Goal: Information Seeking & Learning: Check status

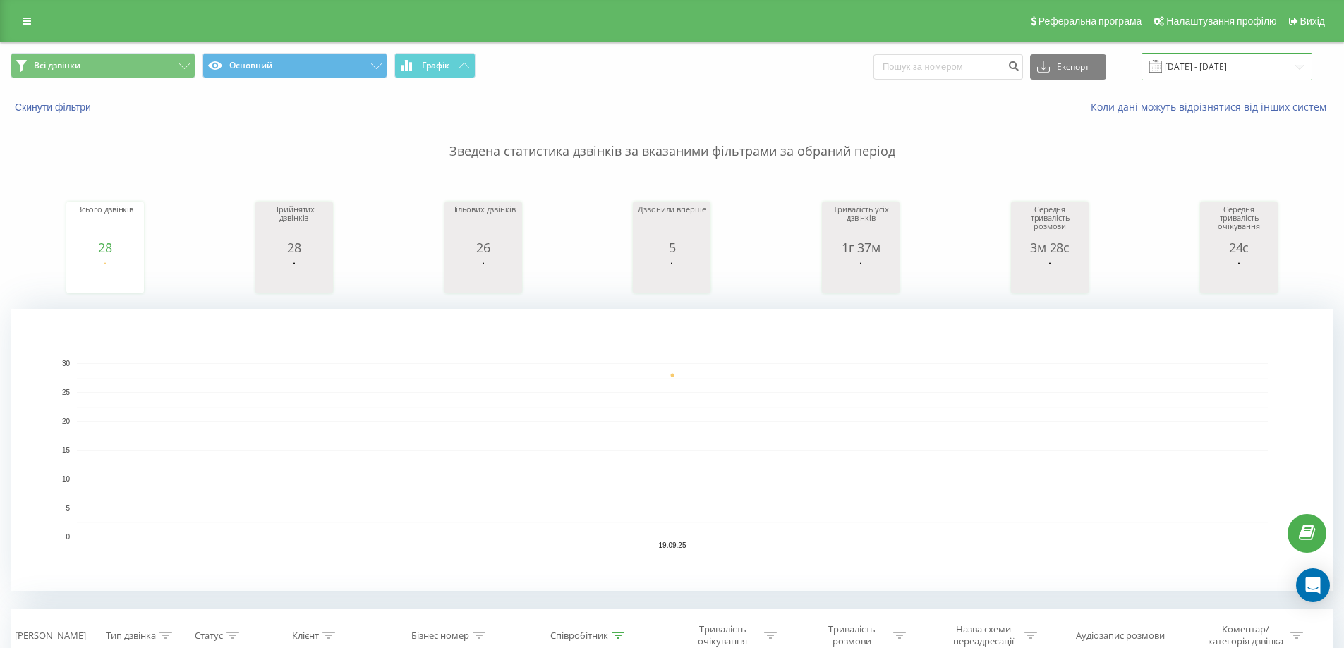
click at [1204, 68] on input "19.09.2025 - 19.09.2025" at bounding box center [1226, 67] width 171 height 28
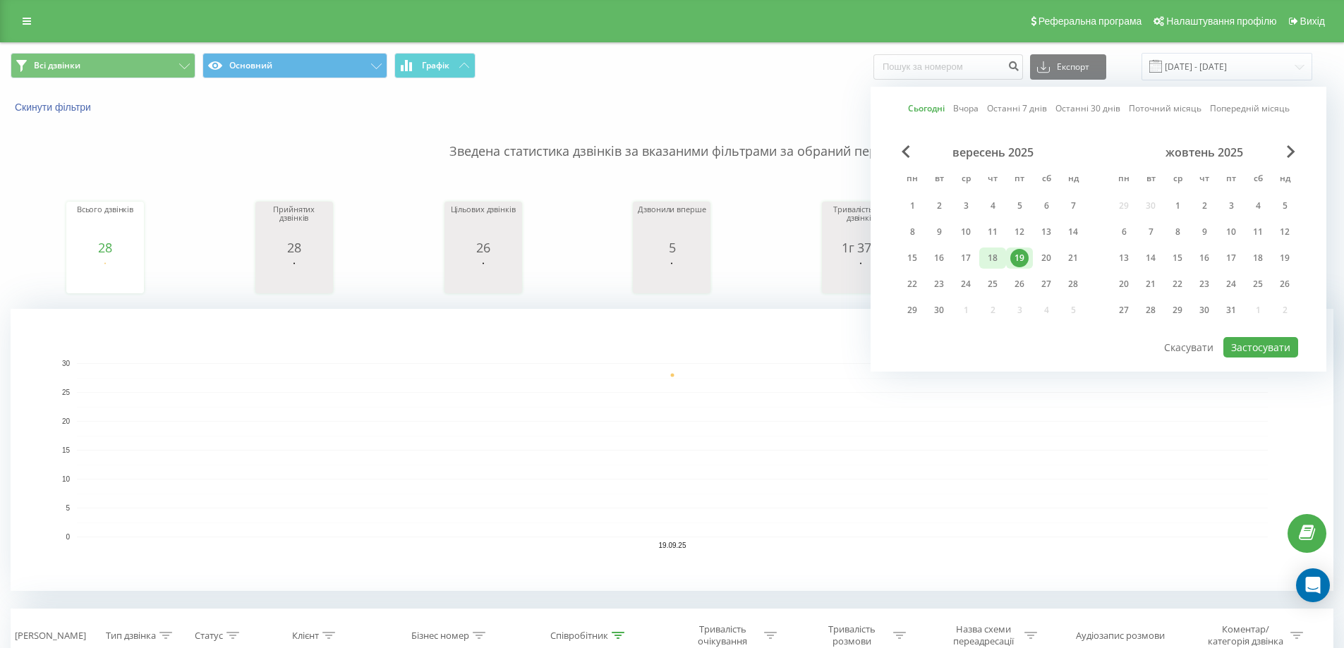
click at [994, 257] on div "18" at bounding box center [992, 258] width 18 height 18
click at [1024, 257] on div "19" at bounding box center [1019, 258] width 18 height 18
click at [1017, 257] on div "19" at bounding box center [1019, 258] width 18 height 18
click at [678, 356] on rect "A chart." at bounding box center [672, 450] width 1323 height 282
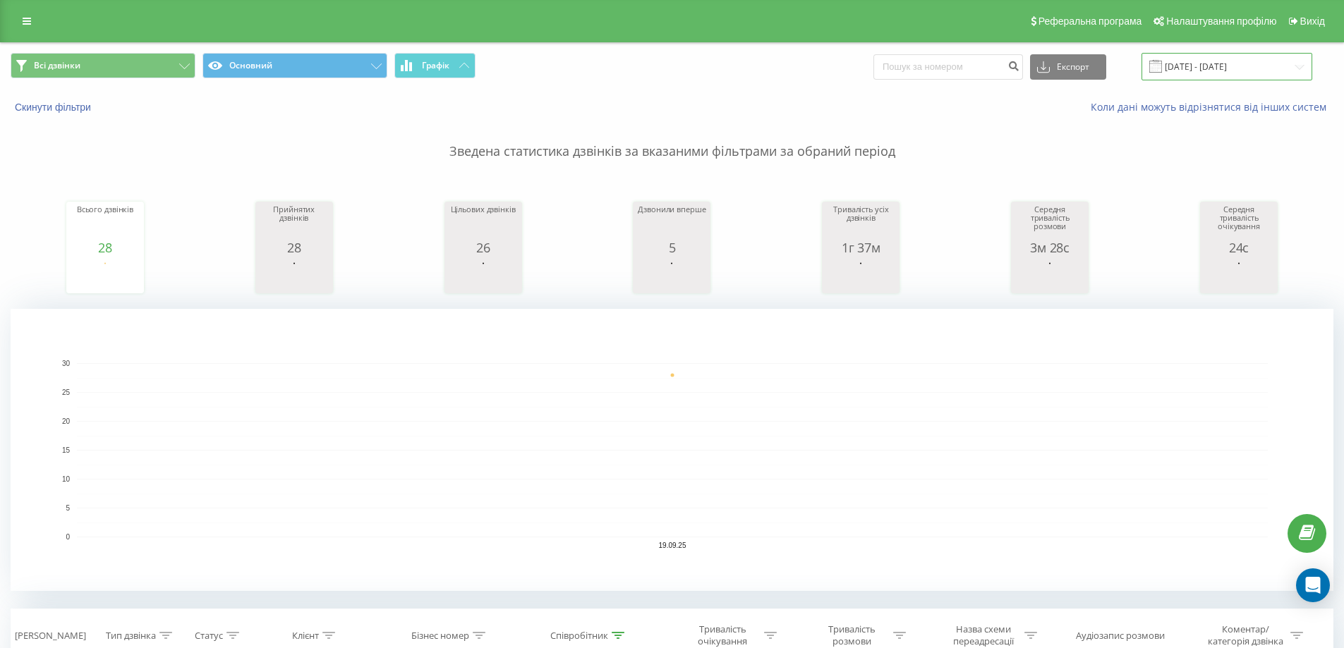
click at [1201, 64] on input "19.09.2025 - 19.09.2025" at bounding box center [1226, 67] width 171 height 28
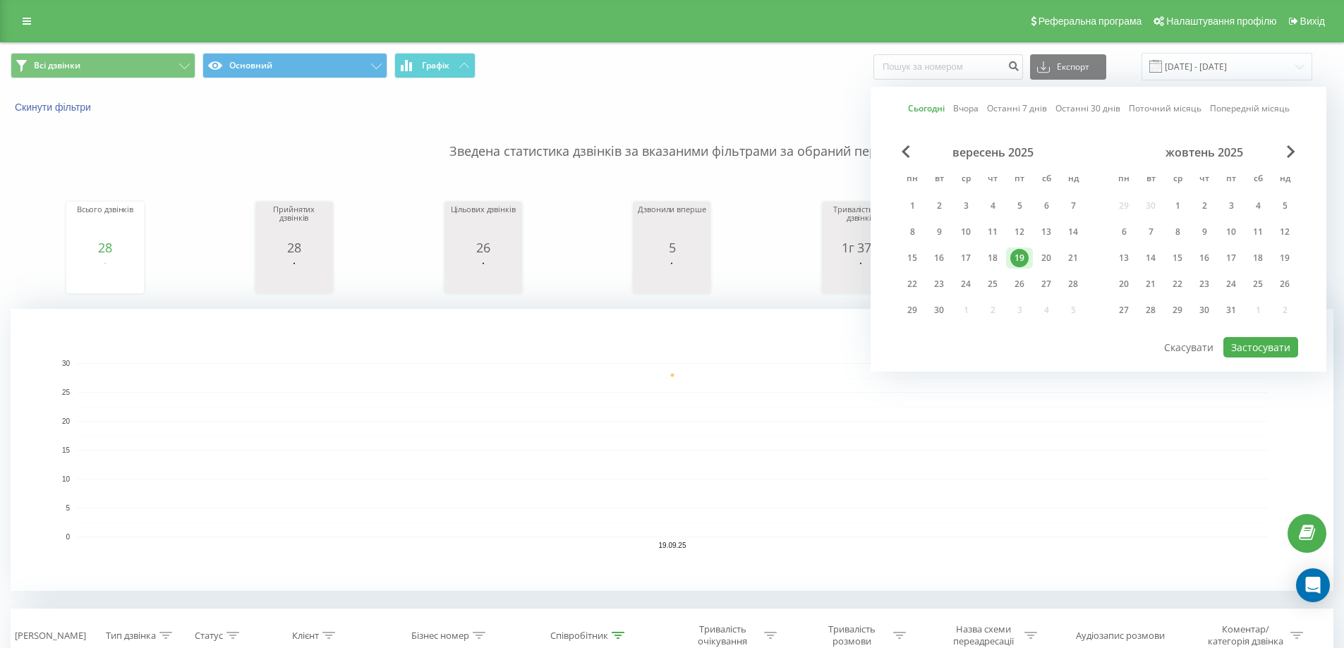
click at [808, 413] on rect "A chart." at bounding box center [672, 450] width 1191 height 174
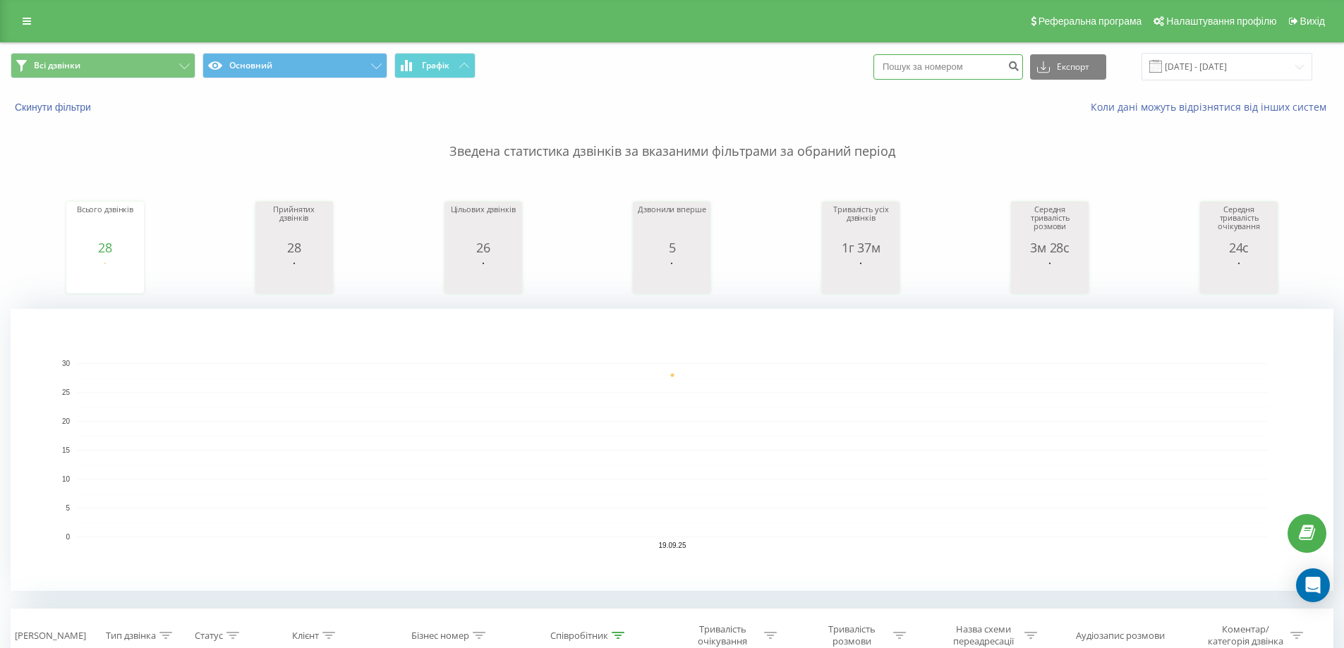
click at [954, 57] on input at bounding box center [948, 66] width 150 height 25
paste input "380975049155"
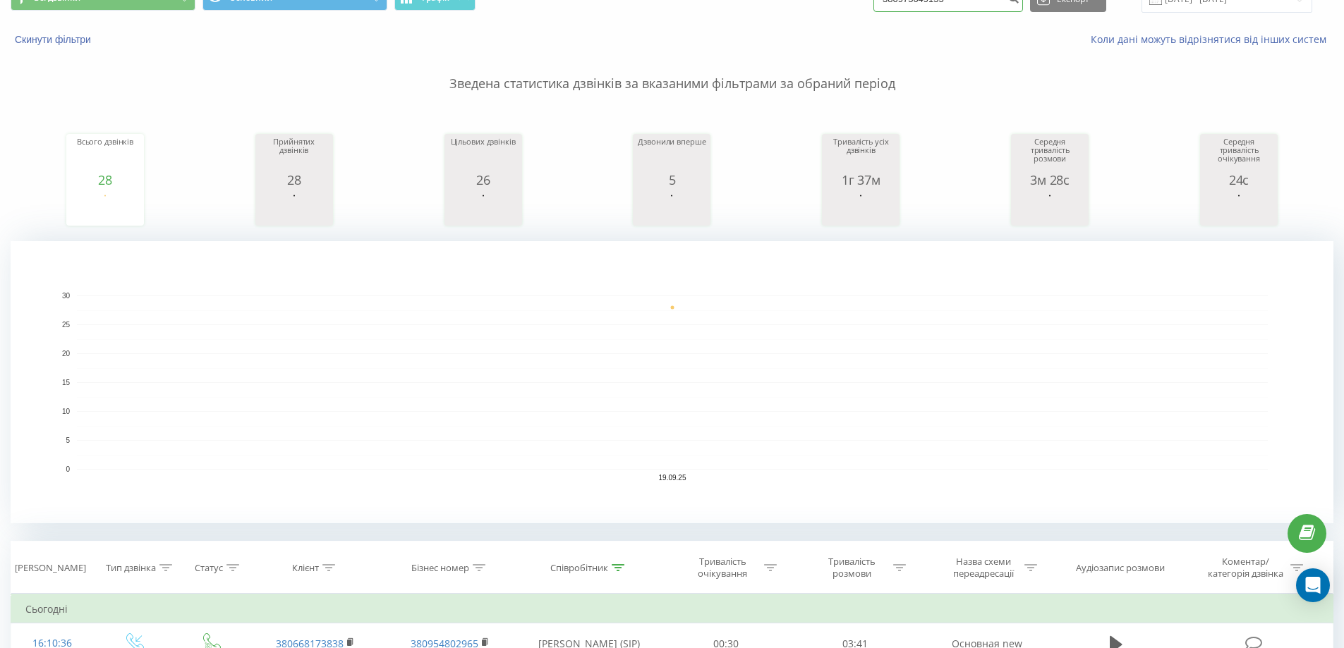
type input "380975049155"
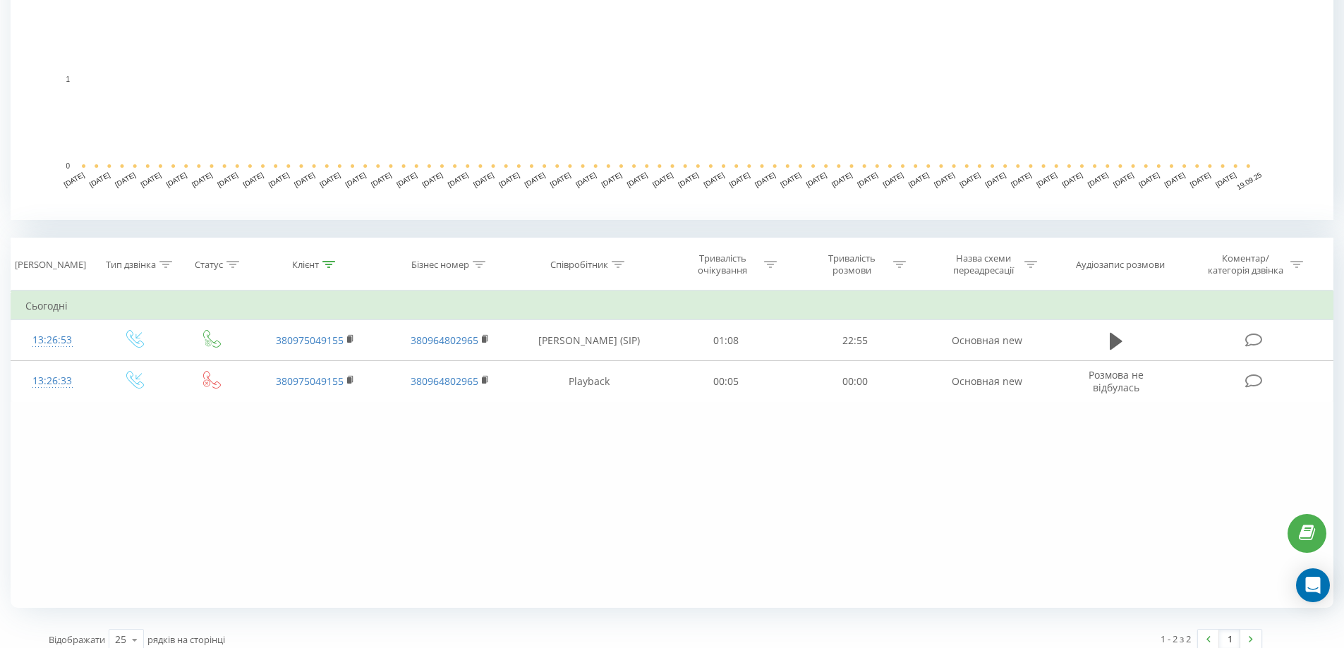
scroll to position [384, 0]
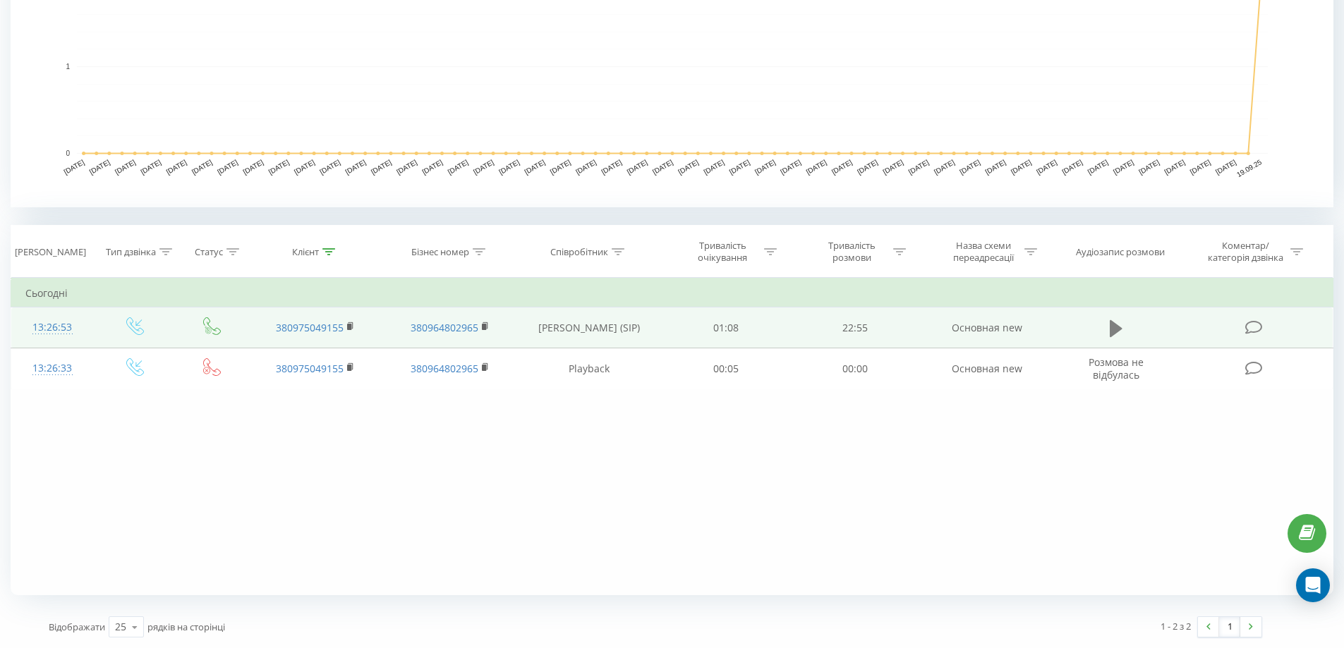
click at [1119, 329] on icon at bounding box center [1116, 328] width 13 height 17
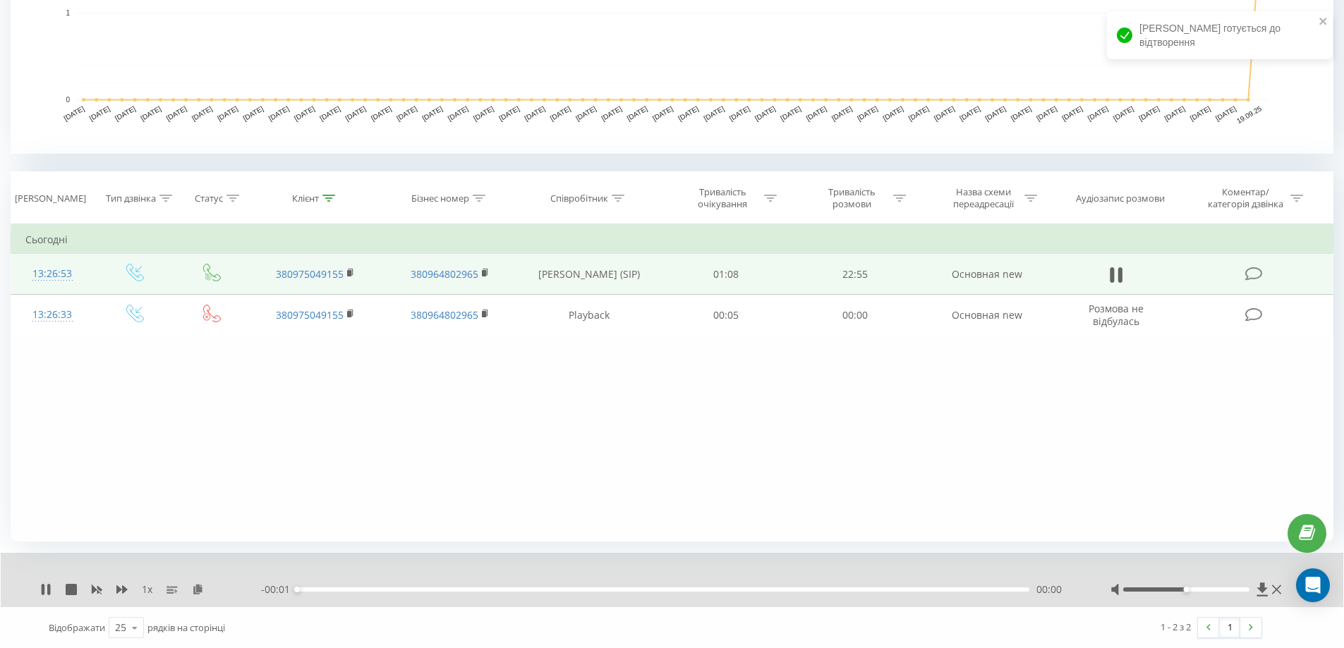
scroll to position [438, 0]
click at [467, 588] on div "00:01" at bounding box center [663, 589] width 732 height 4
click at [566, 591] on div "- 17:24 05:30 05:30" at bounding box center [668, 589] width 814 height 14
click at [596, 583] on div "- 17:24 05:30 05:30" at bounding box center [668, 589] width 814 height 14
click at [600, 588] on div "05:30" at bounding box center [663, 589] width 732 height 4
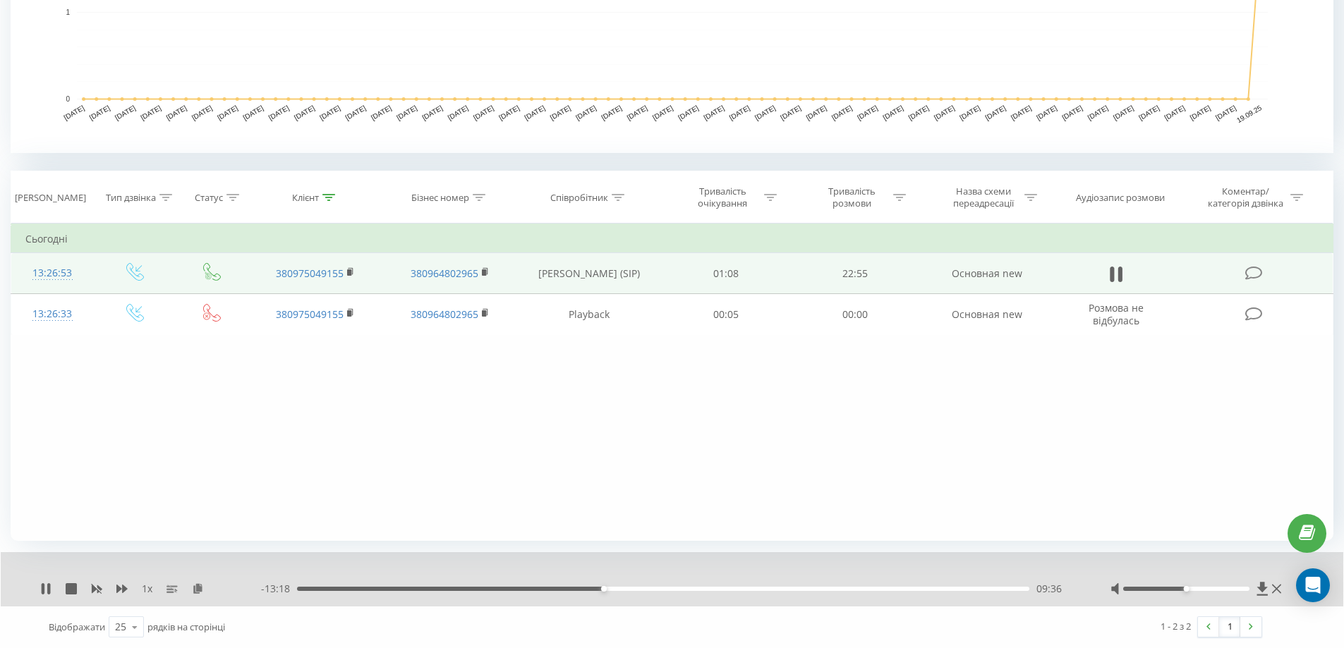
click at [887, 590] on div "09:36" at bounding box center [663, 589] width 732 height 4
click at [829, 589] on div "18:31" at bounding box center [663, 589] width 732 height 4
click at [964, 589] on div "20:53" at bounding box center [663, 589] width 732 height 4
click at [993, 589] on div "21:46" at bounding box center [663, 589] width 732 height 4
click at [1014, 588] on div "21:48" at bounding box center [663, 589] width 732 height 4
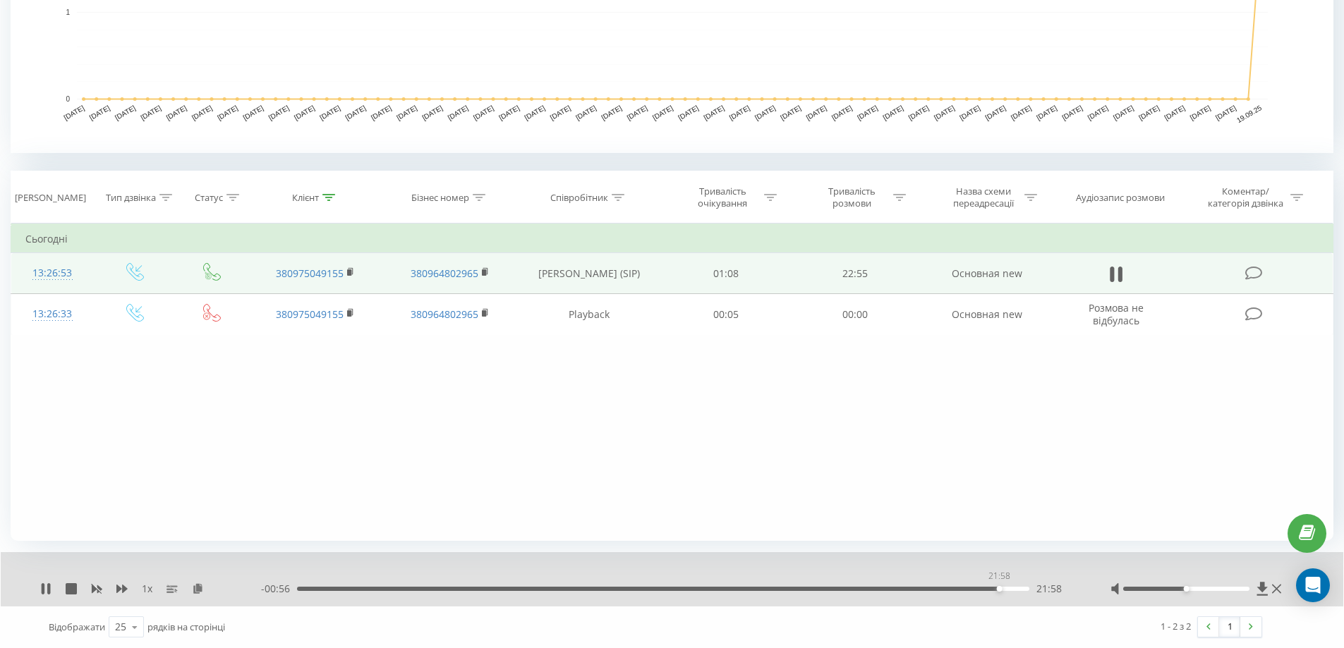
click at [999, 588] on div "21:58" at bounding box center [663, 589] width 732 height 4
drag, startPoint x: 1170, startPoint y: 592, endPoint x: 1198, endPoint y: 591, distance: 27.5
click at [1198, 591] on div at bounding box center [1197, 589] width 174 height 14
drag, startPoint x: 1184, startPoint y: 588, endPoint x: 1274, endPoint y: 588, distance: 89.6
click at [1274, 588] on div at bounding box center [1197, 589] width 174 height 14
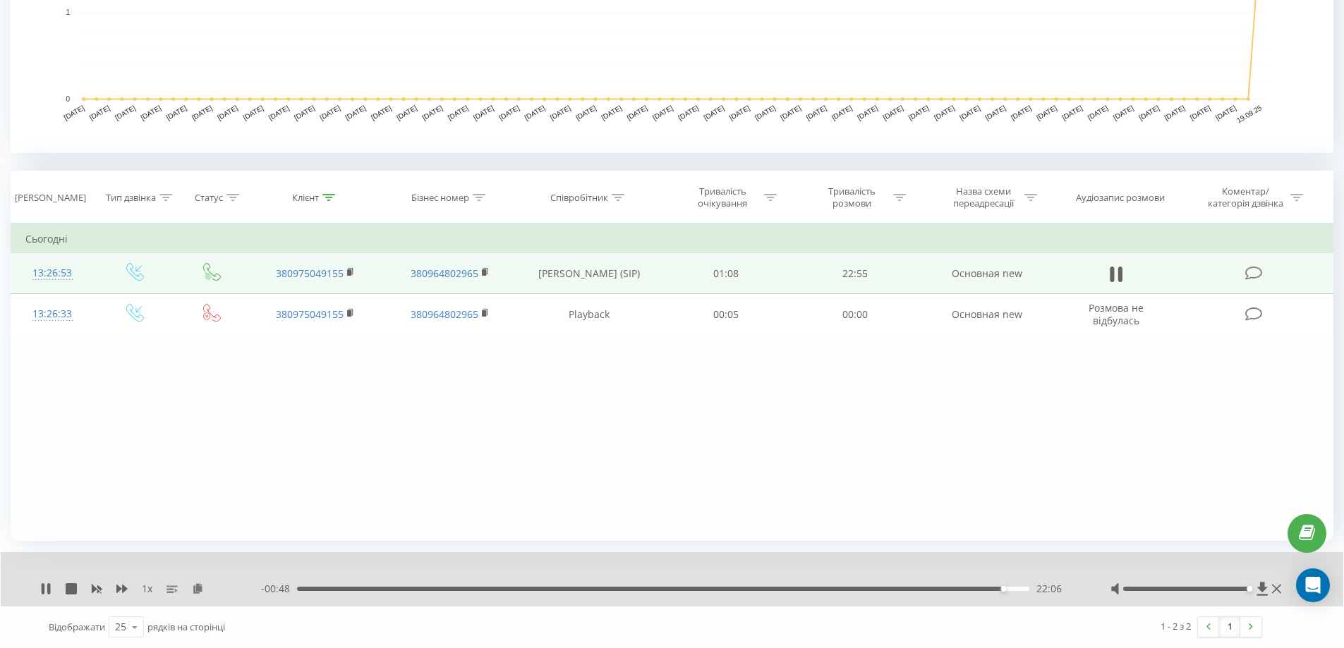
click at [38, 584] on div "1 x - 00:48 22:06 22:06" at bounding box center [672, 579] width 1342 height 54
click at [47, 592] on icon at bounding box center [45, 588] width 11 height 11
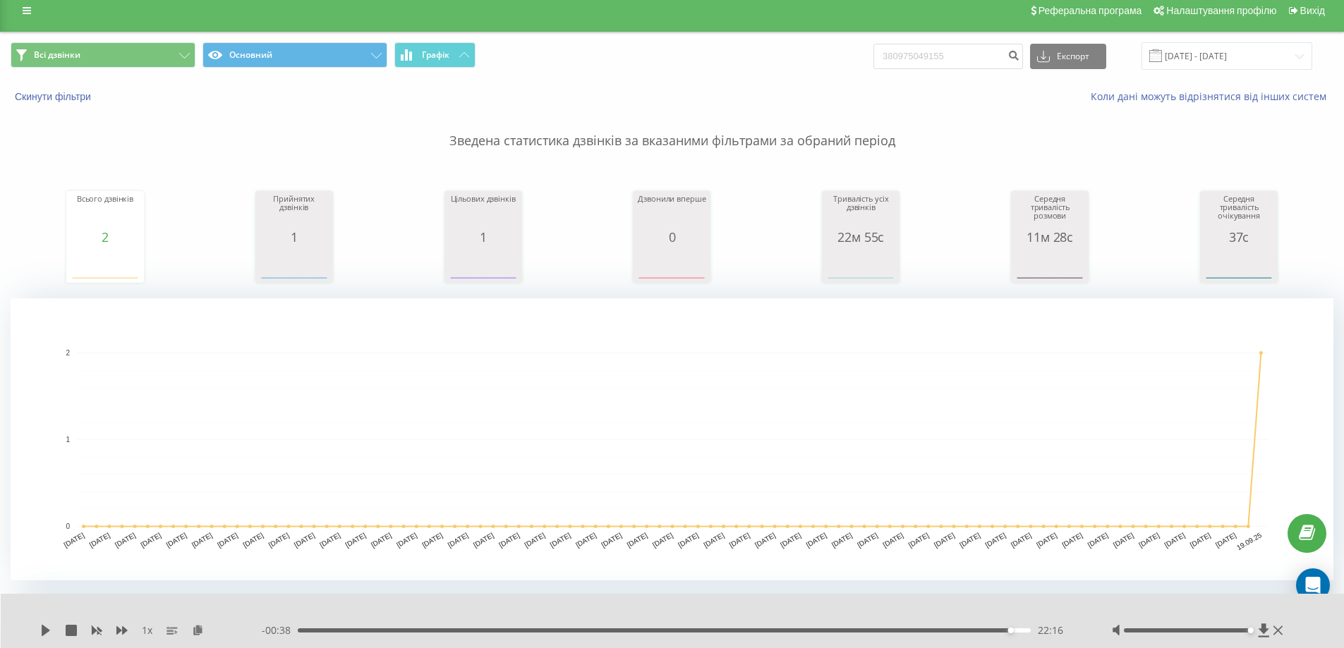
scroll to position [0, 0]
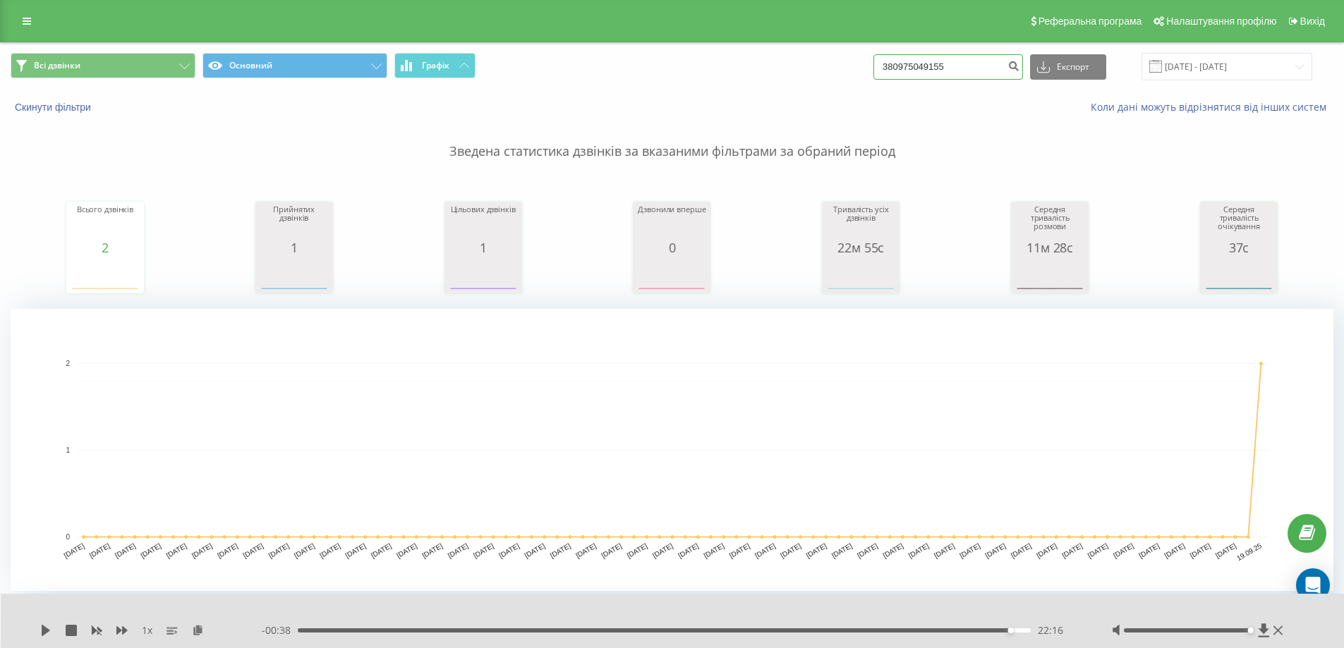
drag, startPoint x: 983, startPoint y: 69, endPoint x: 639, endPoint y: 47, distance: 344.2
click at [662, 49] on div "Всі дзвінки Основний Графік 380975049155 Експорт .csv .xls .xlsx [DATE] - [DATE]" at bounding box center [672, 66] width 1342 height 47
click at [957, 61] on input at bounding box center [948, 66] width 150 height 25
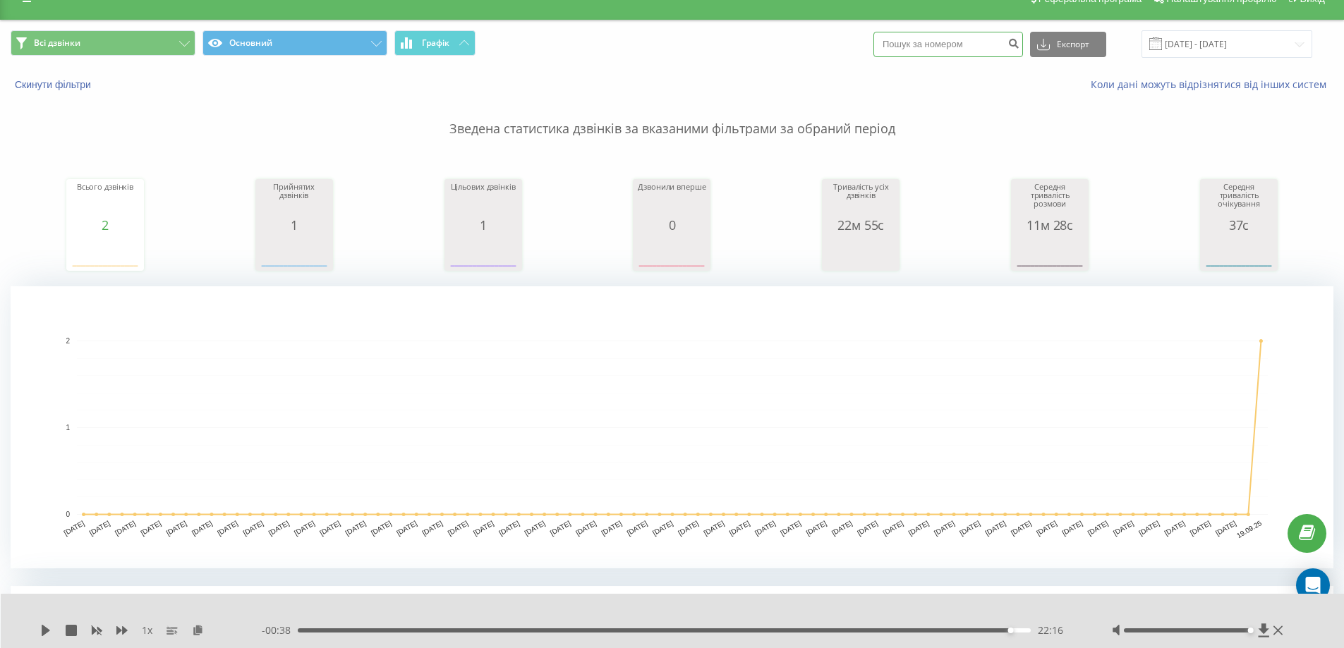
scroll to position [15, 0]
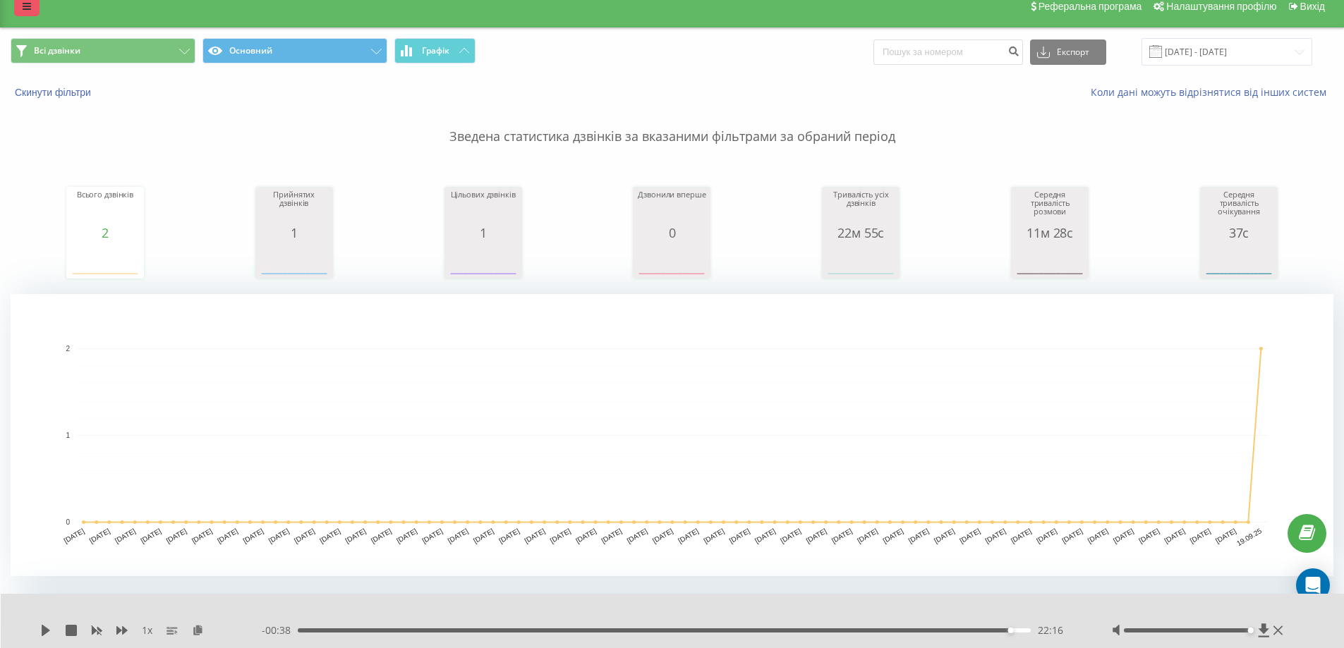
click at [30, 9] on icon at bounding box center [27, 6] width 8 height 10
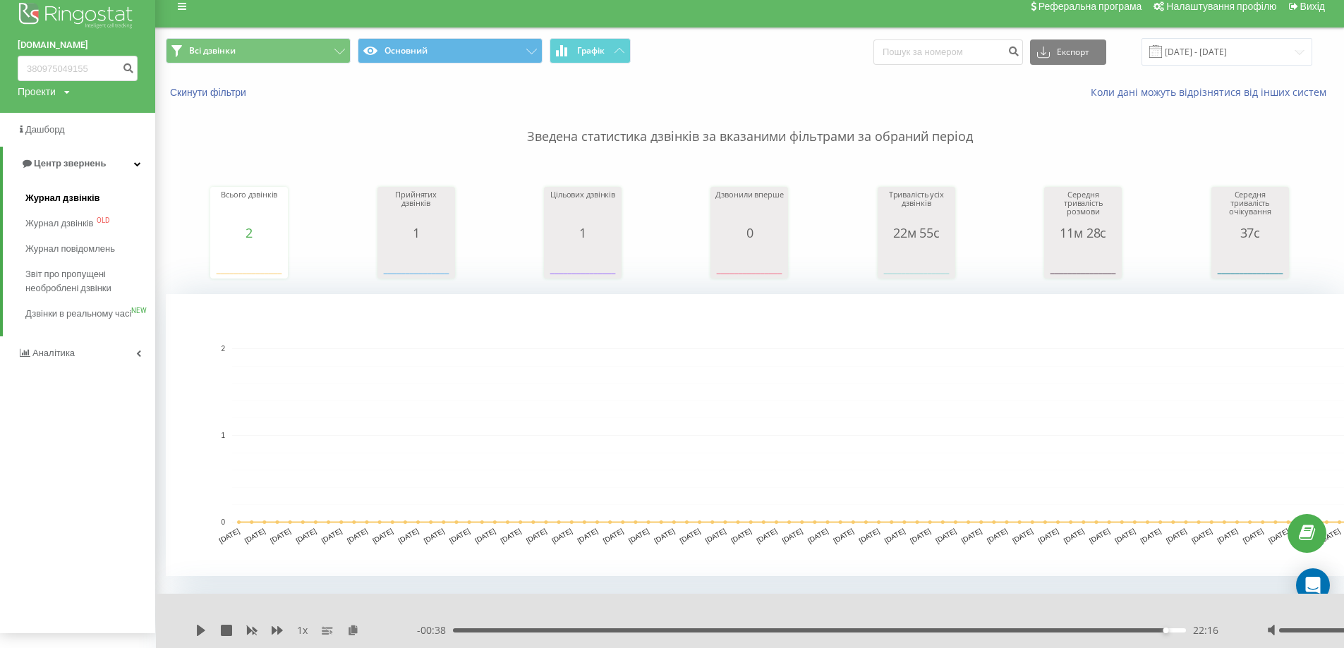
click at [72, 194] on span "Журнал дзвінків" at bounding box center [62, 198] width 75 height 14
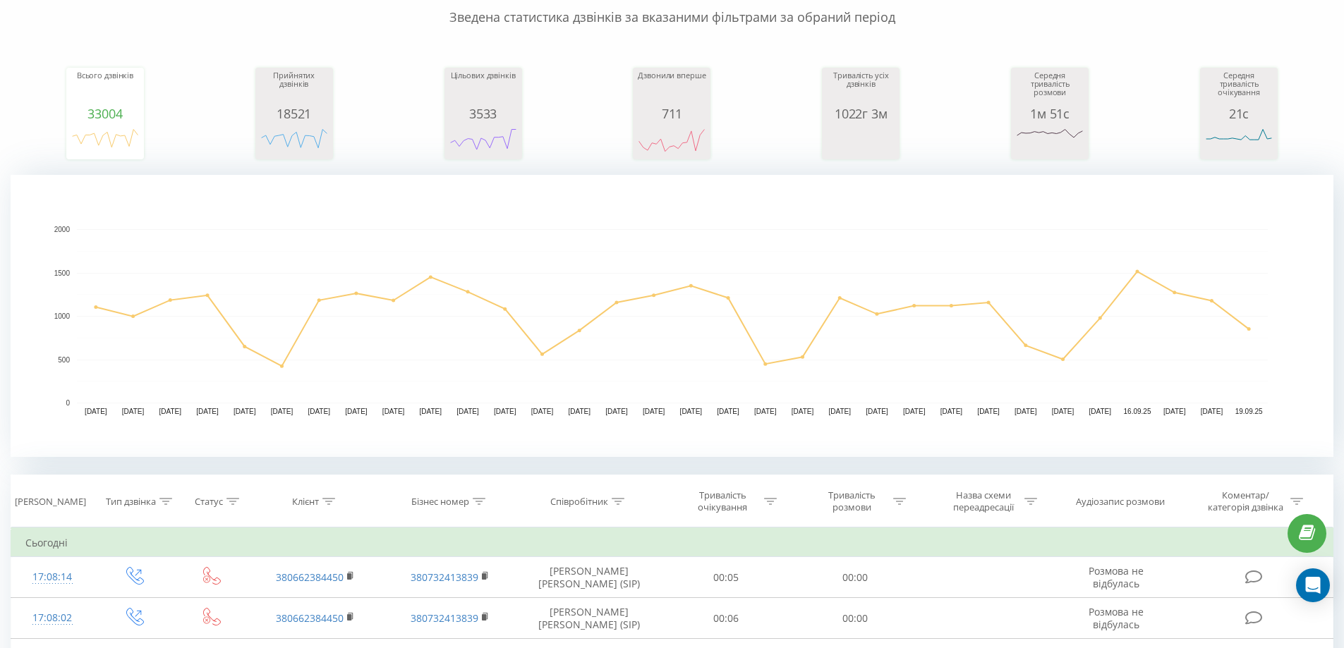
scroll to position [353, 0]
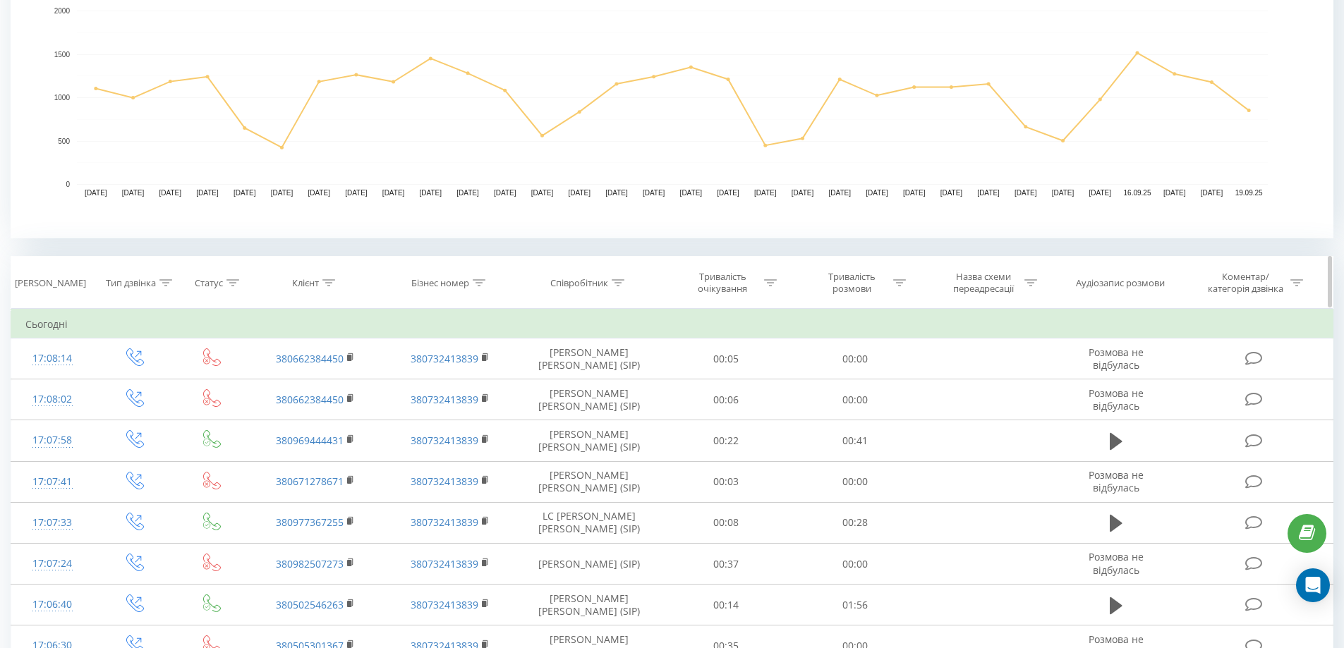
click at [601, 282] on div "Співробітник" at bounding box center [579, 283] width 58 height 12
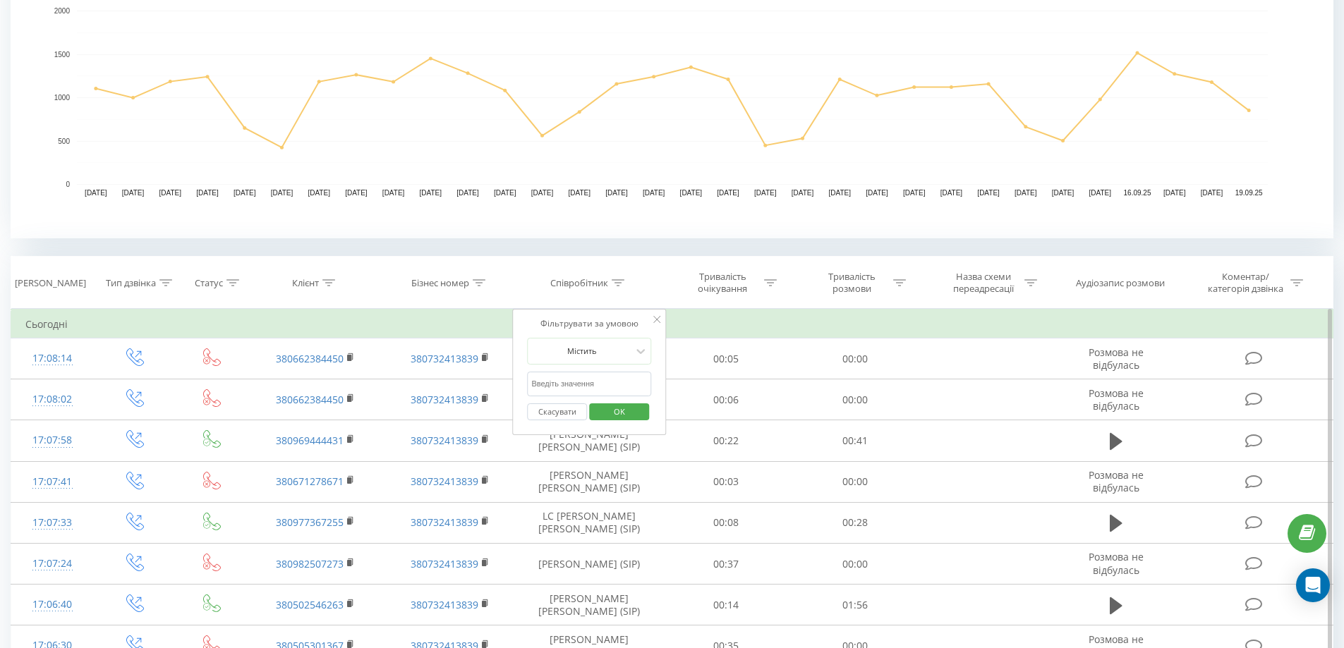
click at [569, 380] on input "text" at bounding box center [589, 384] width 124 height 25
type input "Степко"
click at [629, 411] on span "OK" at bounding box center [620, 412] width 40 height 22
